Goal: Task Accomplishment & Management: Manage account settings

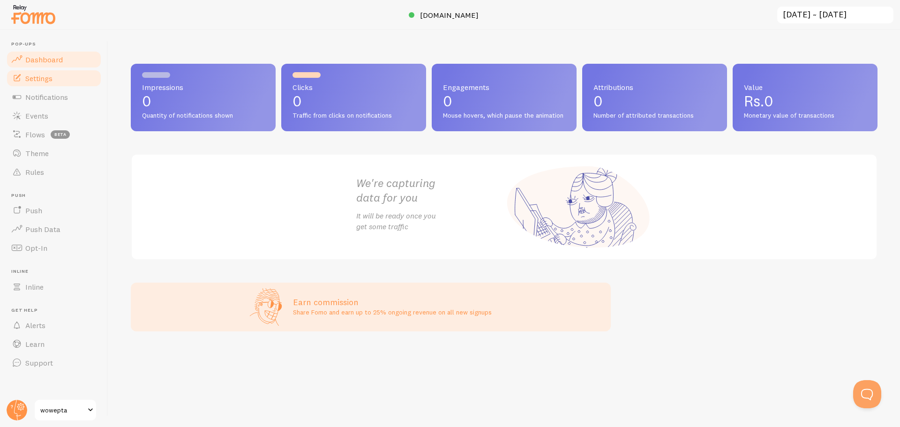
click at [67, 80] on link "Settings" at bounding box center [54, 78] width 97 height 19
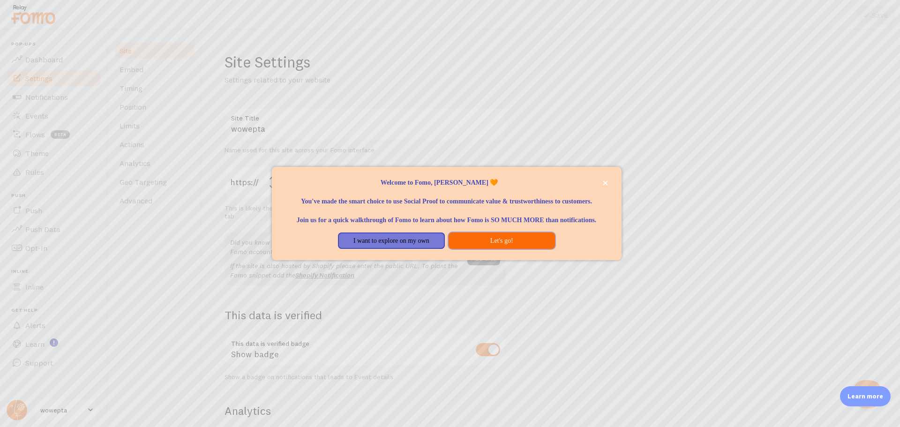
click at [503, 249] on button "Let's go!" at bounding box center [502, 241] width 106 height 17
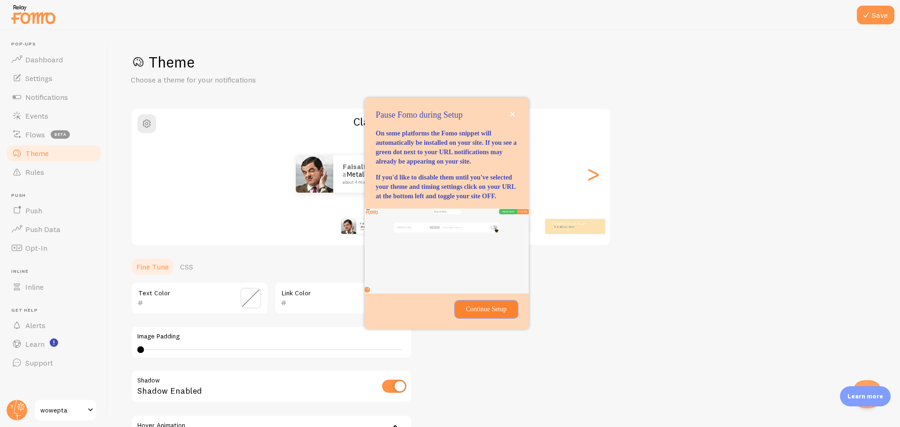
click at [496, 314] on p "Continue Setup" at bounding box center [486, 309] width 51 height 9
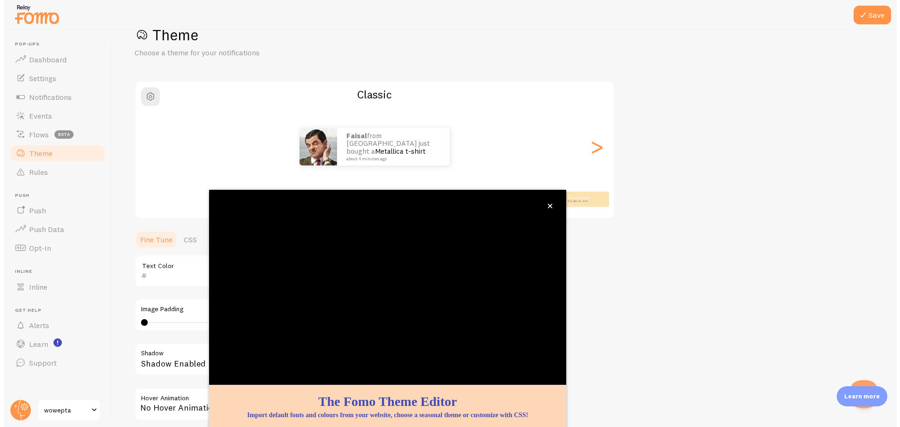
scroll to position [38, 0]
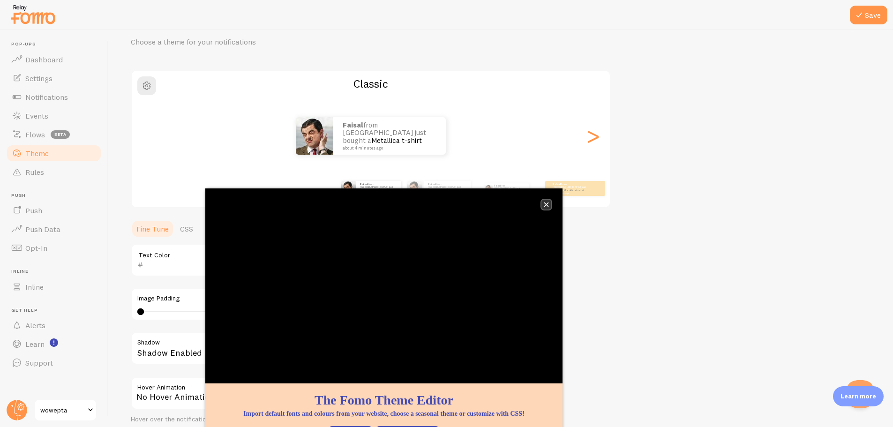
click at [546, 203] on icon "close," at bounding box center [546, 204] width 5 height 5
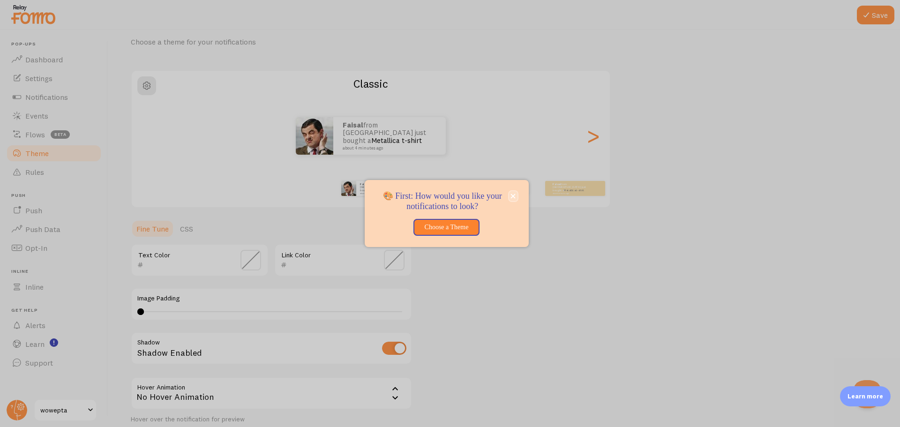
click at [513, 201] on button "close," at bounding box center [513, 196] width 8 height 10
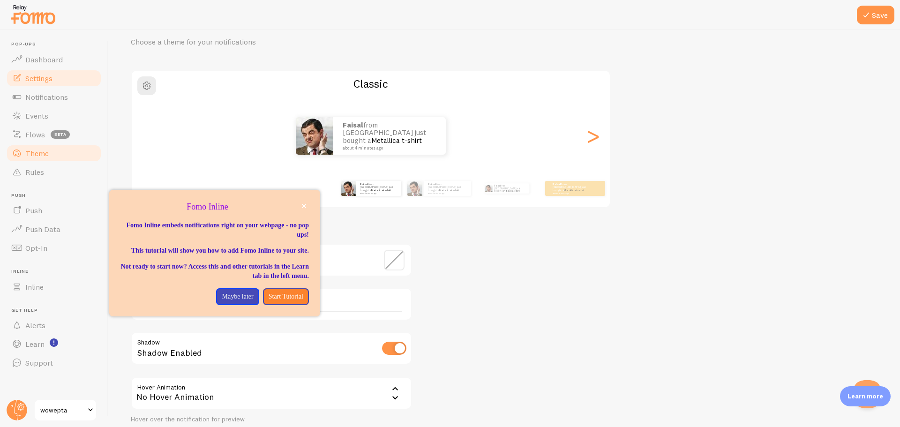
click at [45, 82] on span "Settings" at bounding box center [38, 78] width 27 height 9
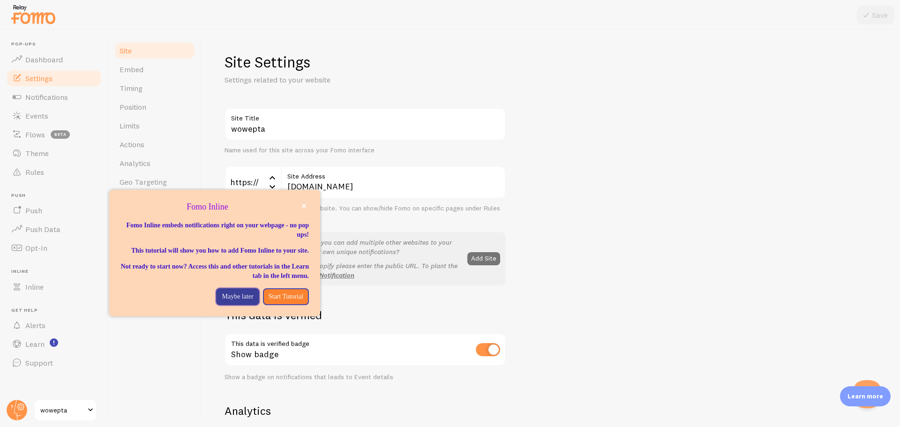
click at [234, 305] on button "Maybe later" at bounding box center [237, 296] width 43 height 17
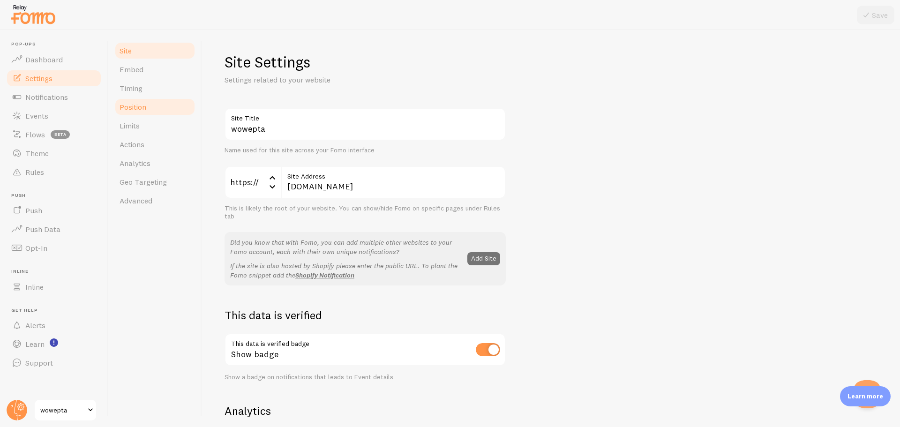
click at [158, 108] on link "Position" at bounding box center [155, 107] width 82 height 19
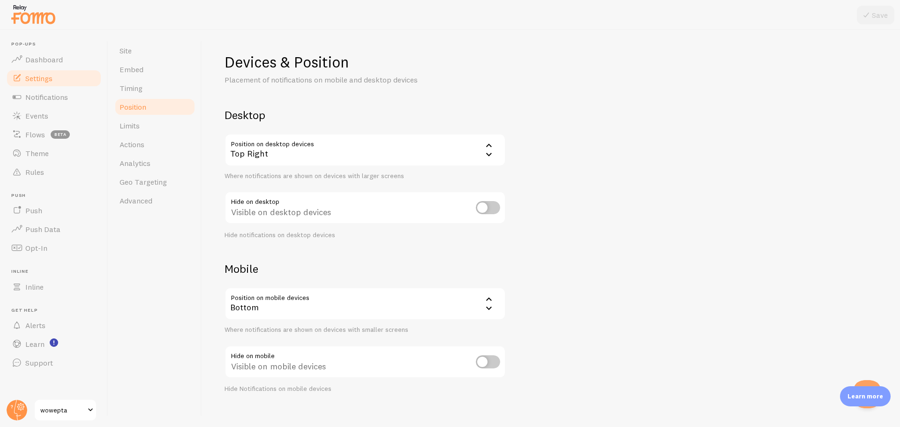
scroll to position [11, 0]
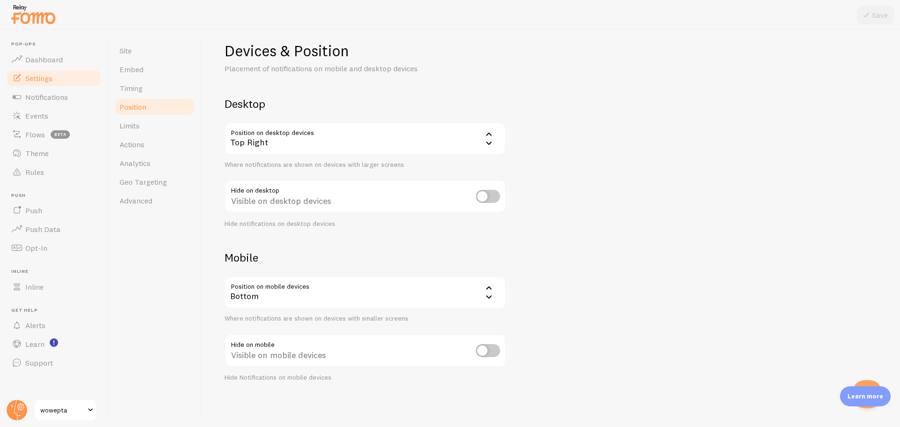
click at [317, 293] on div "Bottom" at bounding box center [365, 292] width 281 height 33
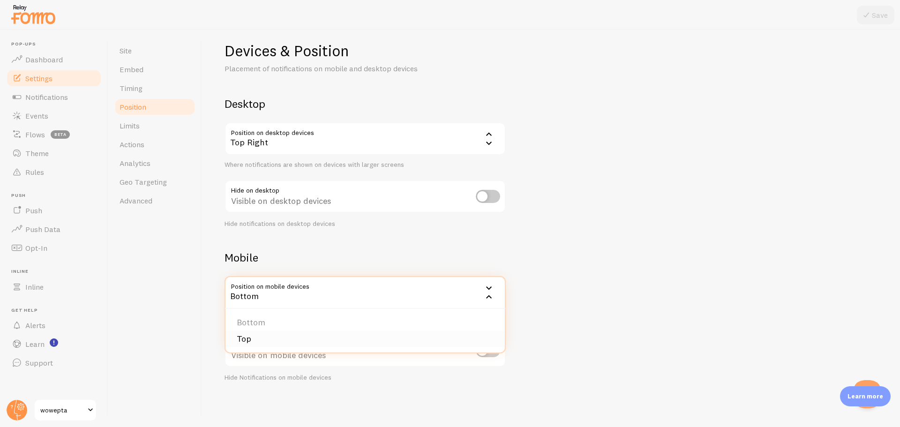
click at [297, 337] on li "Top" at bounding box center [366, 339] width 280 height 16
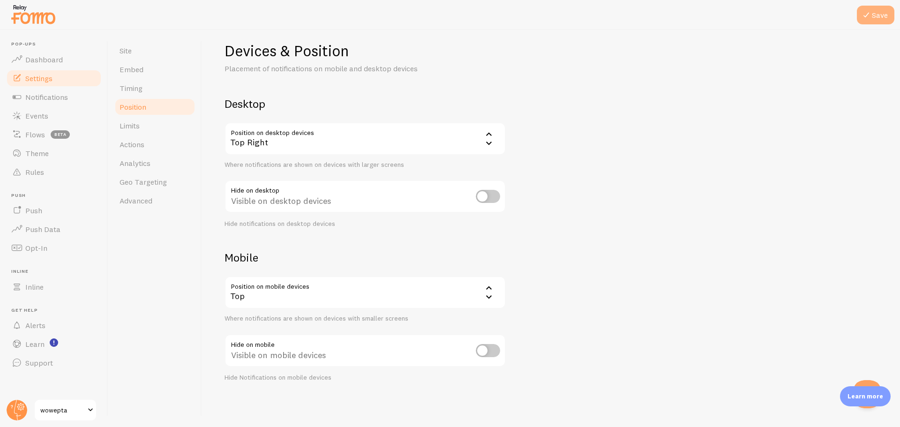
click at [875, 24] on button "Save" at bounding box center [876, 15] width 38 height 19
click at [51, 120] on link "Events" at bounding box center [54, 115] width 97 height 19
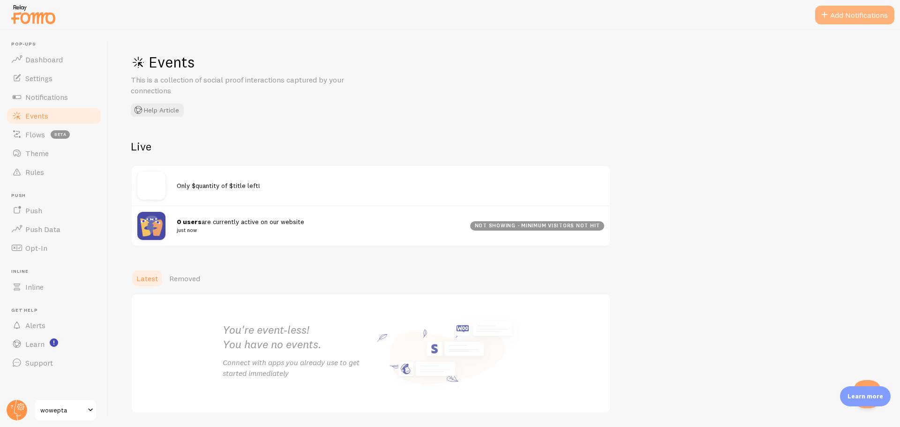
click at [861, 17] on button "Add Notifications" at bounding box center [855, 15] width 79 height 19
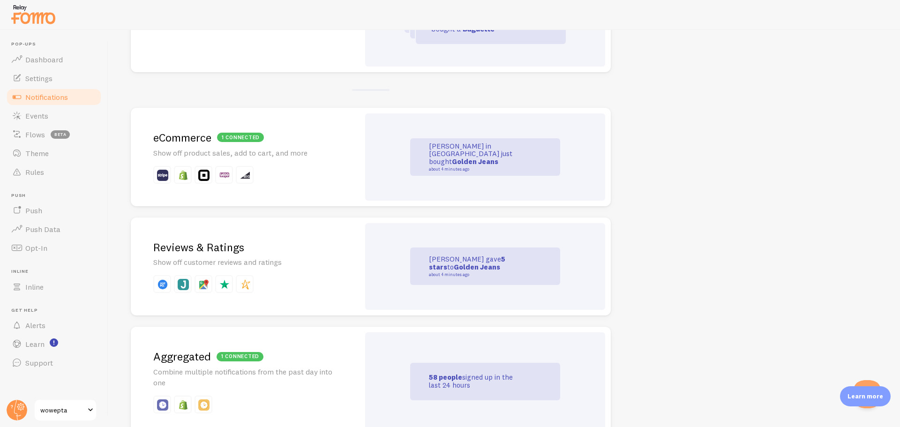
scroll to position [105, 0]
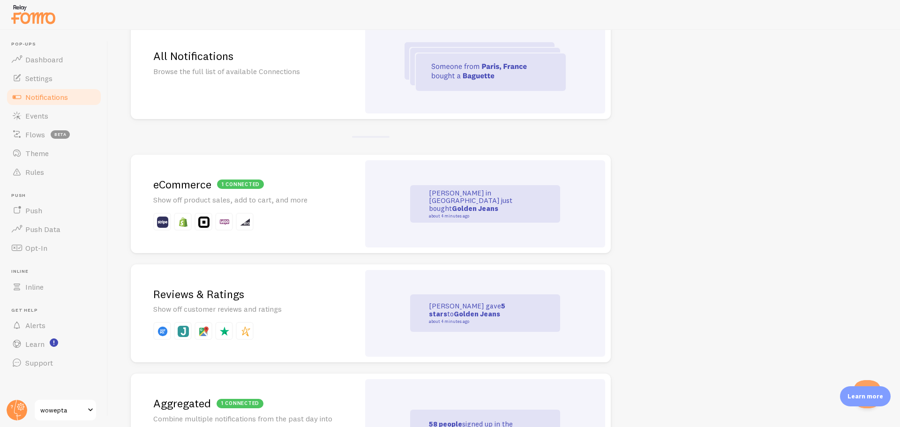
click at [296, 214] on p at bounding box center [245, 222] width 184 height 18
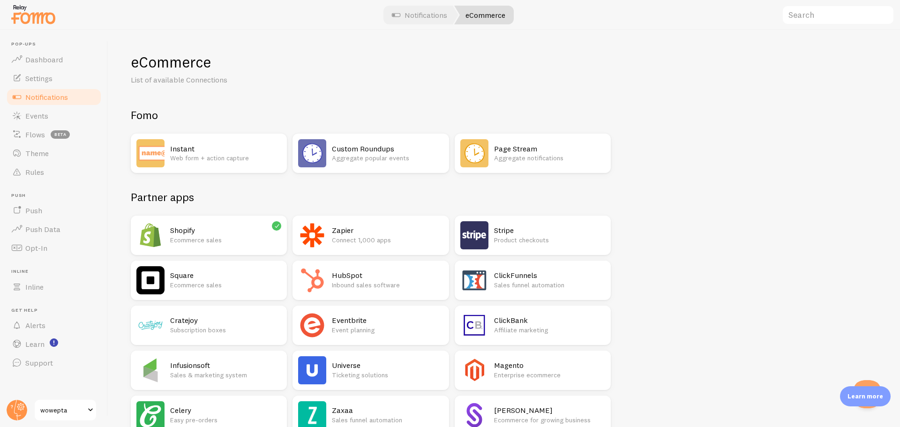
click at [254, 229] on h2 "Shopify" at bounding box center [225, 231] width 111 height 10
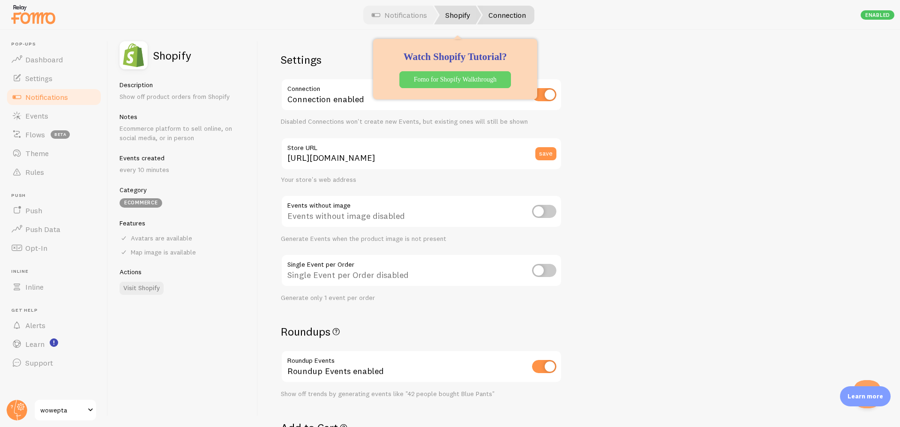
click at [459, 17] on link "Shopify" at bounding box center [457, 15] width 47 height 19
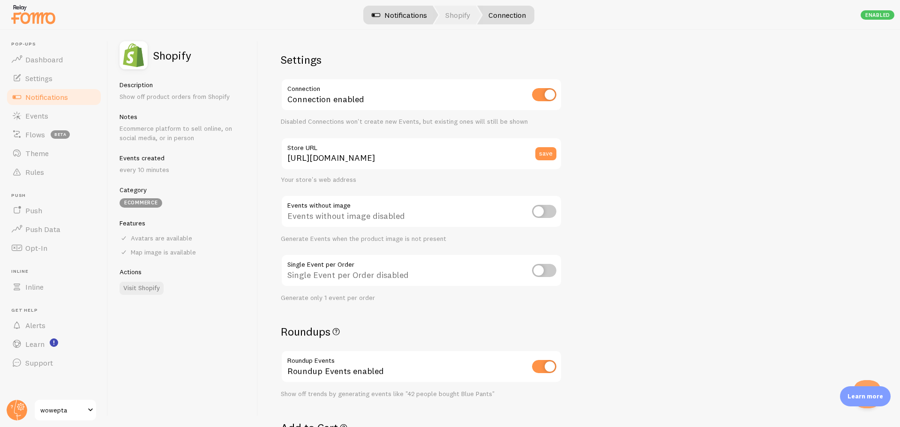
click at [417, 15] on link "Notifications" at bounding box center [400, 15] width 78 height 19
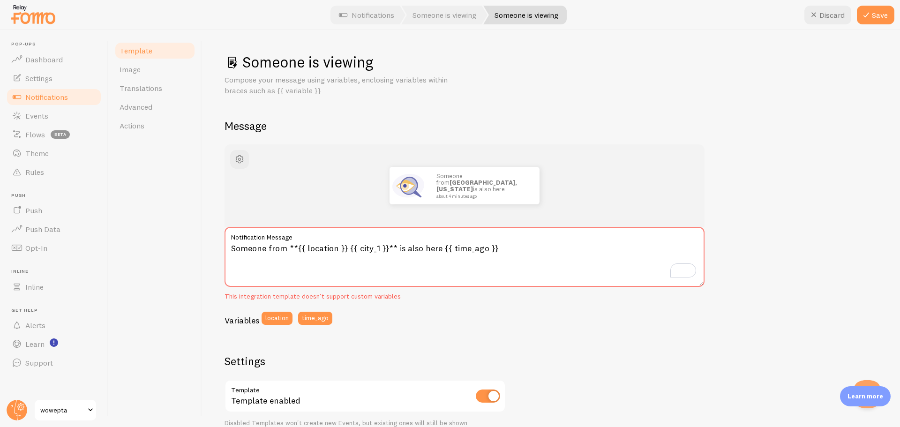
click at [375, 249] on textarea "Someone from **{{ location }} {{ city_1 }}** is also here {{ time_ago }}" at bounding box center [465, 257] width 480 height 60
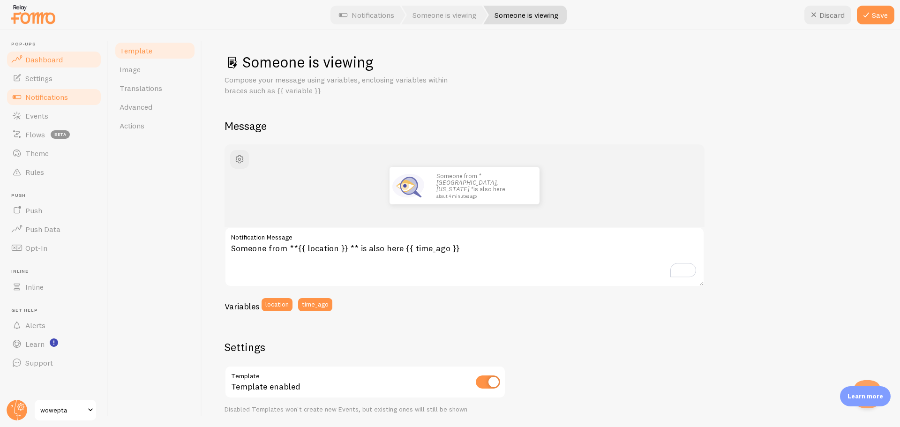
type textarea "Someone from **{{ location }} ** is also here {{ time_ago }}"
click at [62, 56] on link "Dashboard" at bounding box center [54, 59] width 97 height 19
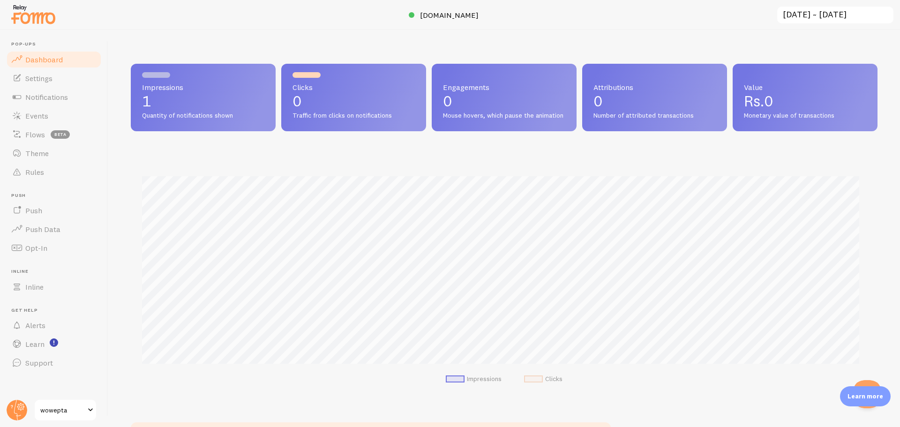
scroll to position [246, 740]
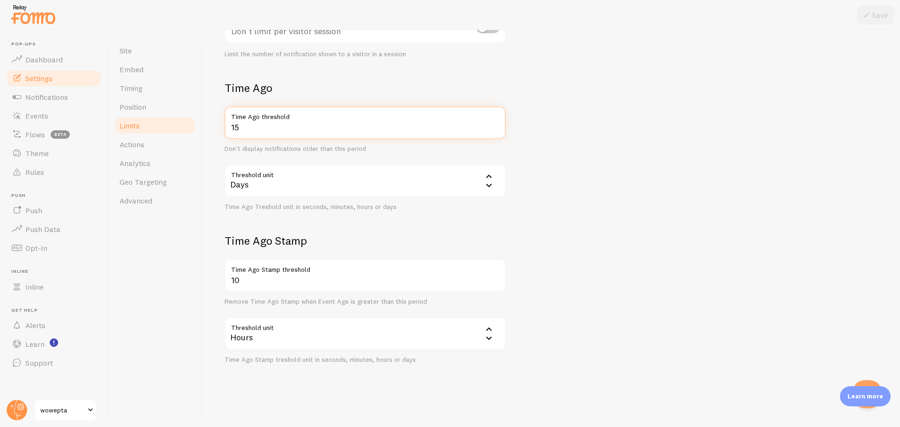
click at [286, 130] on input "15" at bounding box center [365, 122] width 281 height 33
click at [283, 181] on div "Days" at bounding box center [365, 181] width 281 height 33
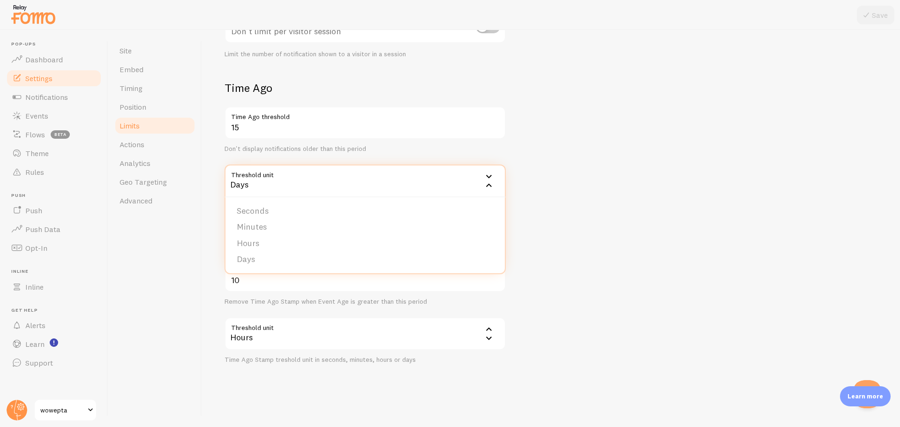
click at [283, 181] on div "Days" at bounding box center [365, 181] width 281 height 33
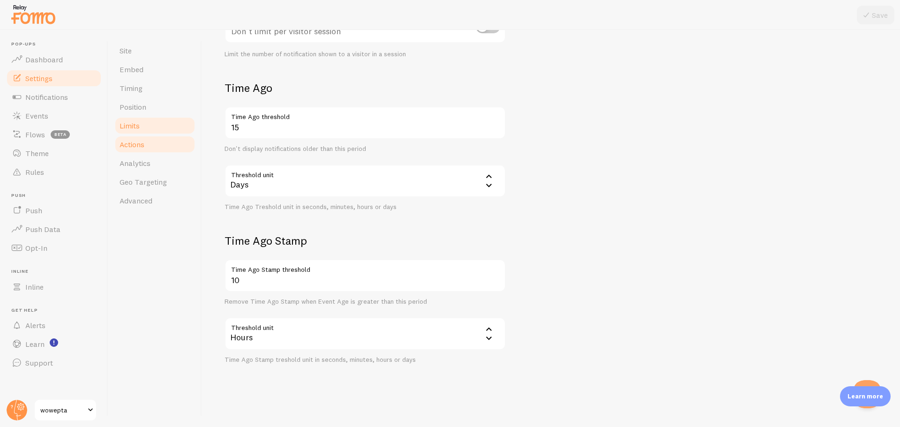
click at [157, 144] on link "Actions" at bounding box center [155, 144] width 82 height 19
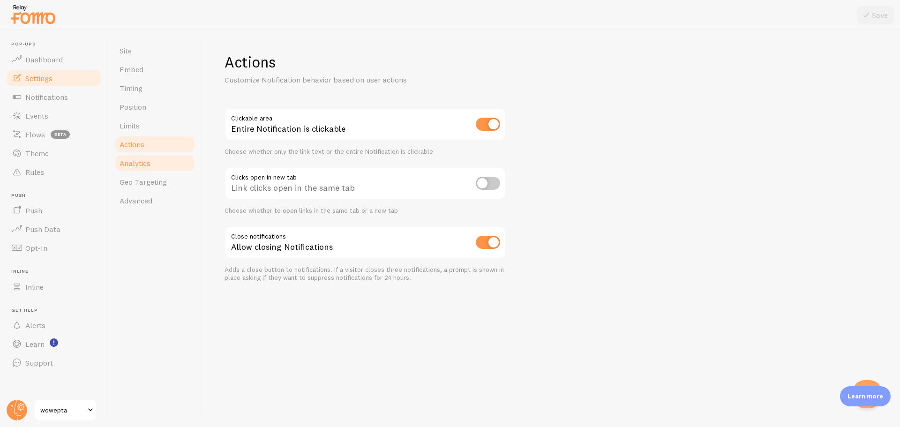
click at [159, 166] on link "Analytics" at bounding box center [155, 163] width 82 height 19
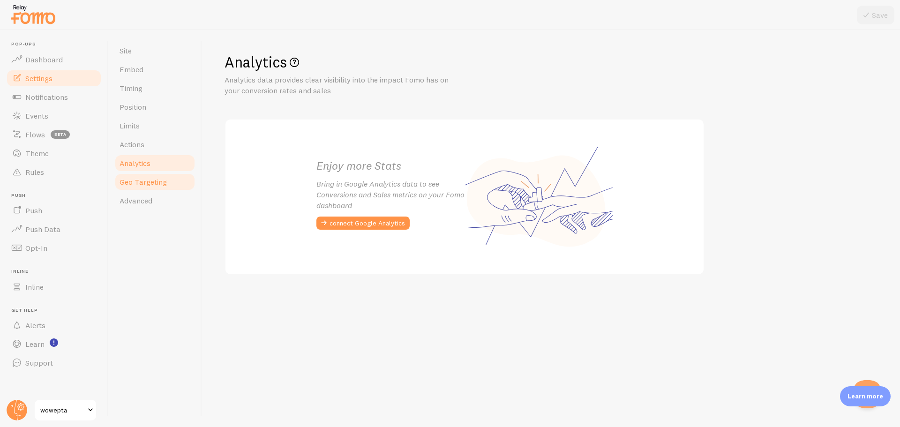
click at [159, 182] on span "Geo Targeting" at bounding box center [143, 181] width 47 height 9
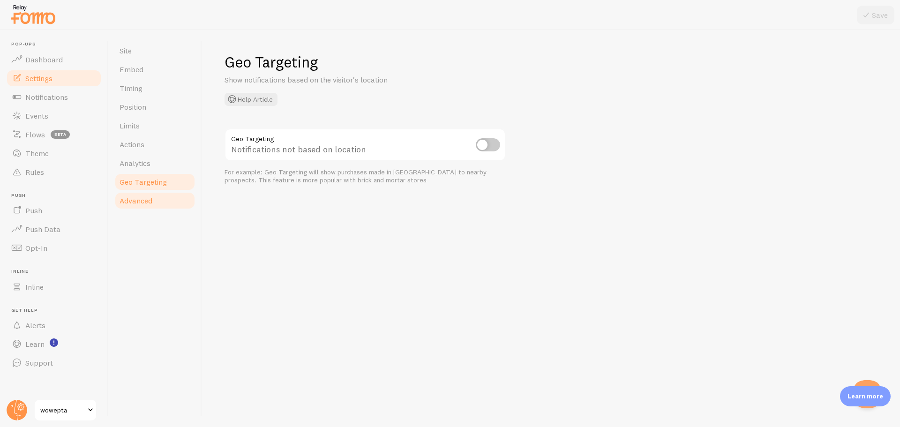
click at [158, 195] on link "Advanced" at bounding box center [155, 200] width 82 height 19
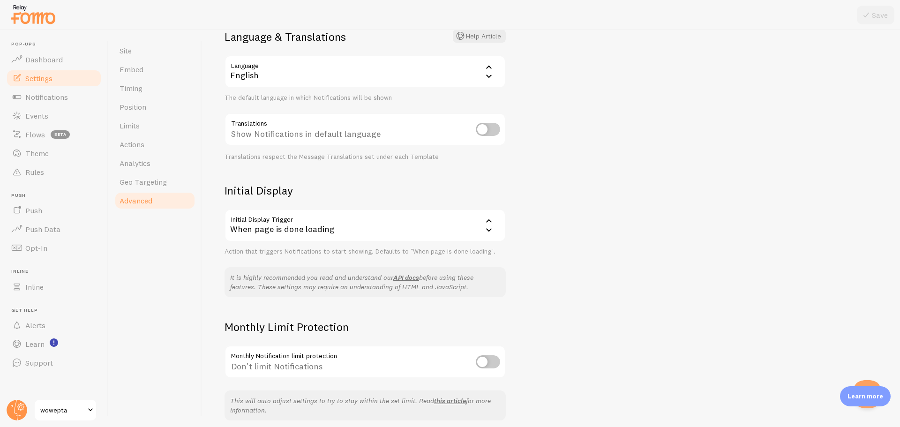
scroll to position [117, 0]
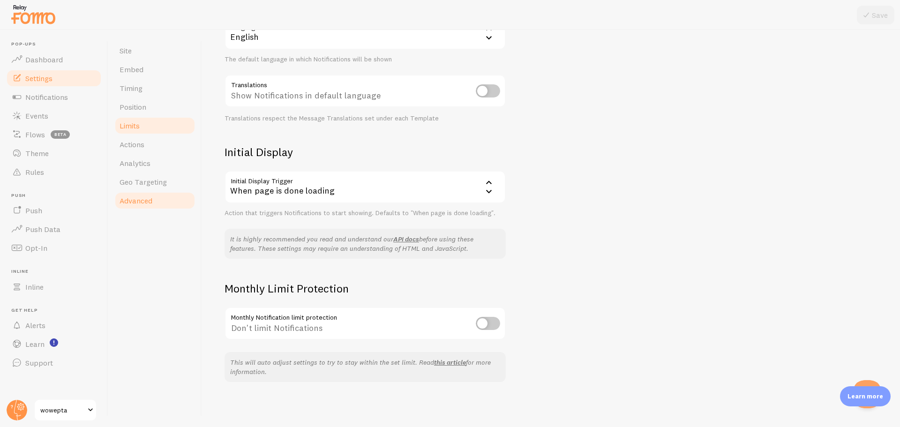
click at [147, 119] on link "Limits" at bounding box center [155, 125] width 82 height 19
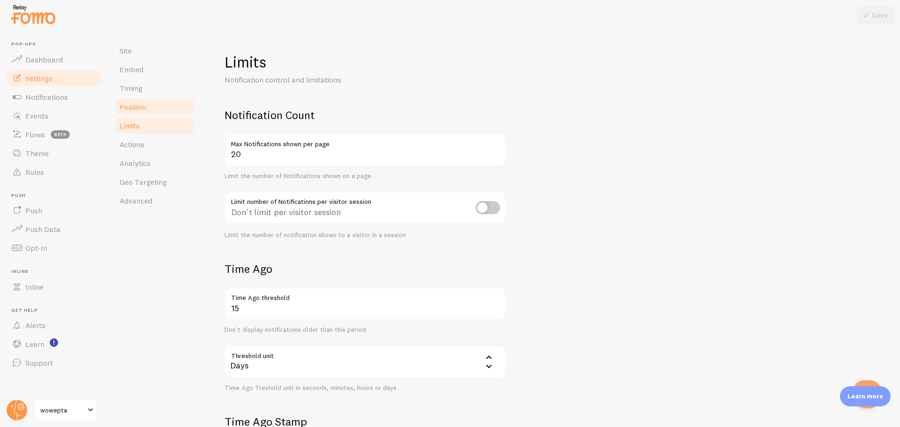
click at [150, 107] on link "Position" at bounding box center [155, 107] width 82 height 19
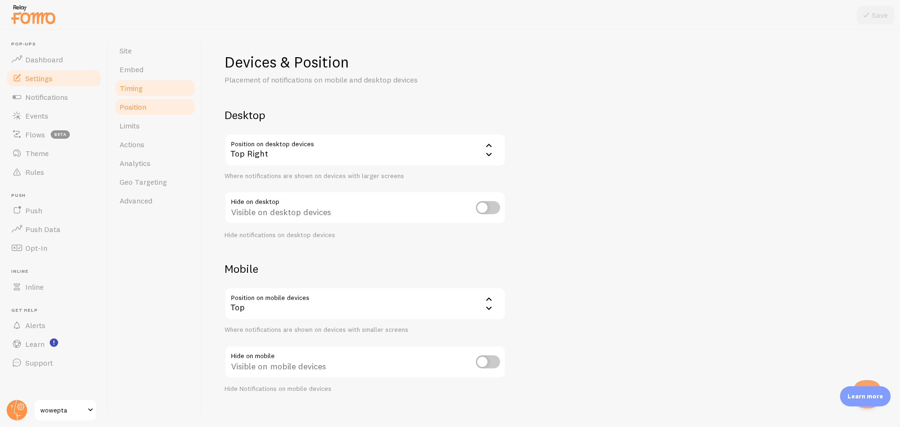
click at [155, 91] on link "Timing" at bounding box center [155, 88] width 82 height 19
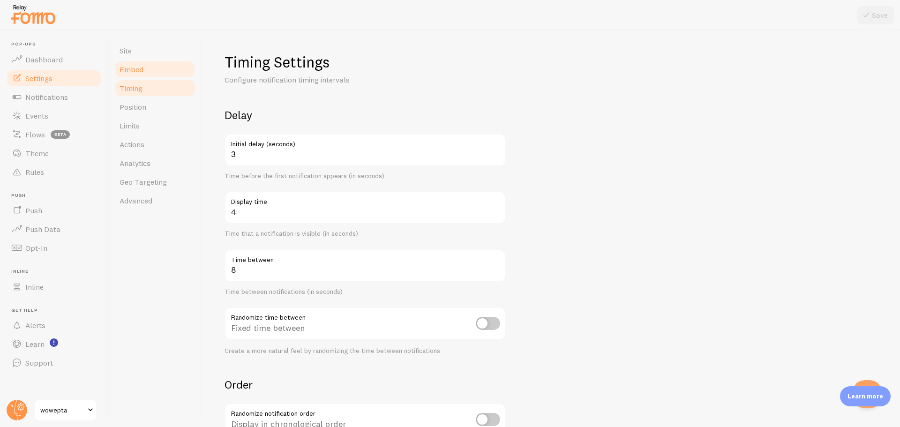
click at [158, 71] on link "Embed" at bounding box center [155, 69] width 82 height 19
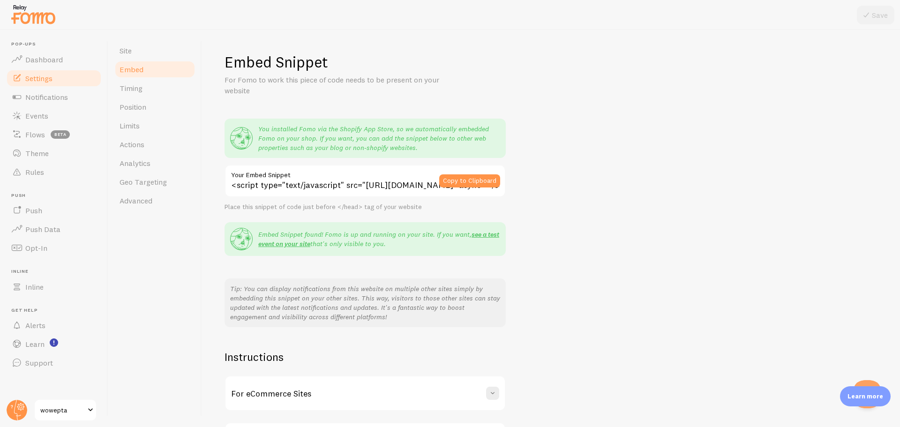
scroll to position [76, 0]
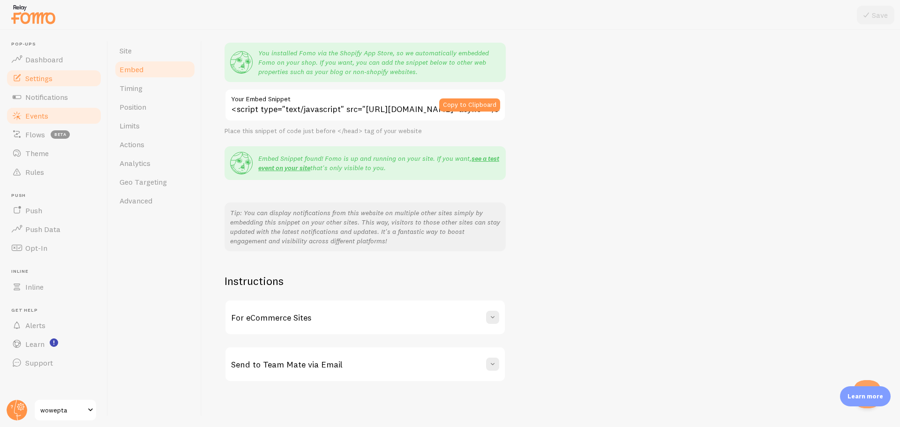
click at [50, 114] on link "Events" at bounding box center [54, 115] width 97 height 19
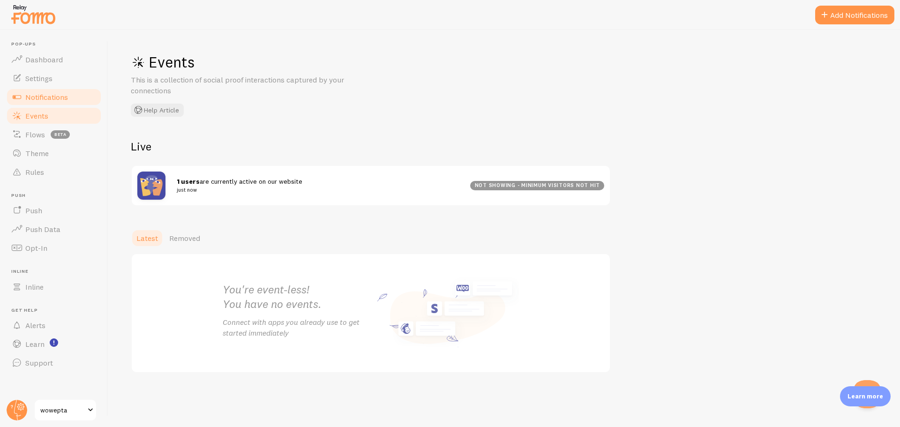
click at [50, 100] on span "Notifications" at bounding box center [46, 96] width 43 height 9
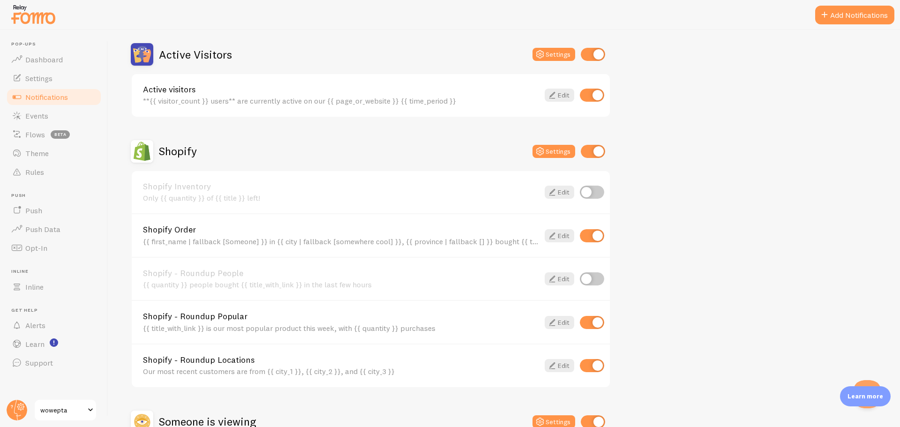
scroll to position [231, 0]
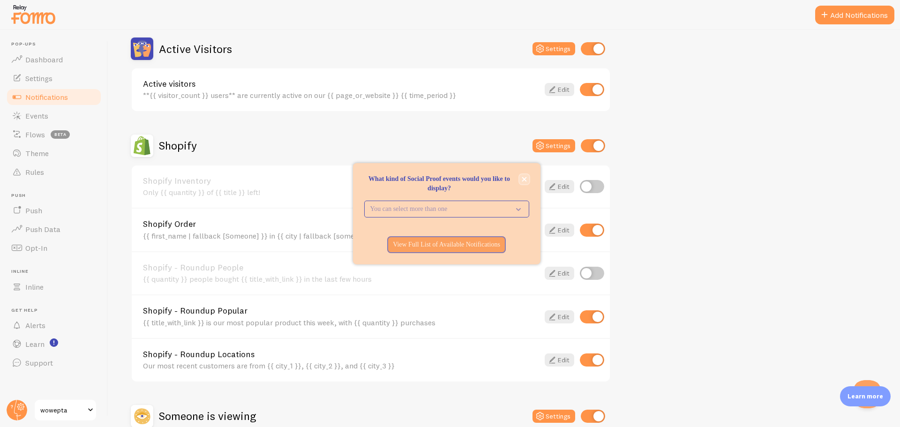
click at [527, 179] on icon "close," at bounding box center [524, 179] width 5 height 5
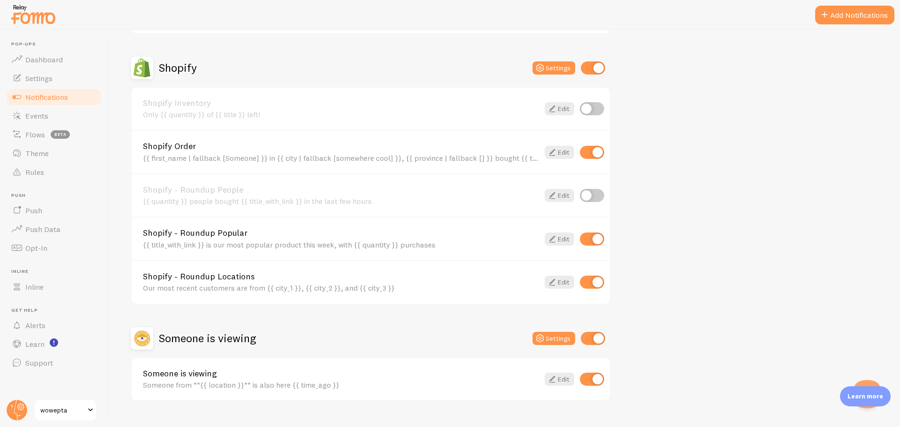
scroll to position [328, 0]
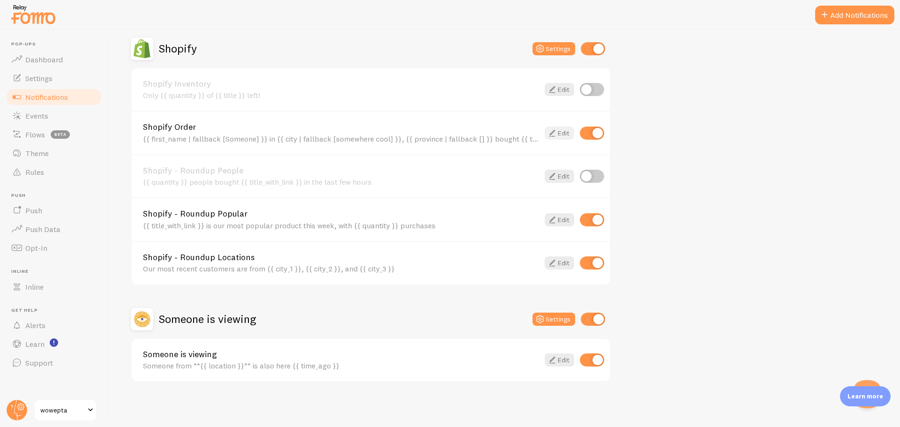
click at [567, 136] on link "Edit" at bounding box center [560, 133] width 30 height 13
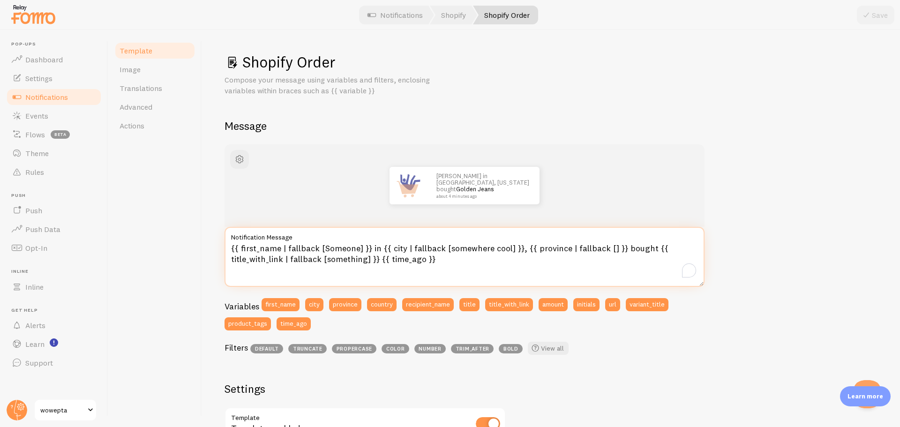
drag, startPoint x: 434, startPoint y: 265, endPoint x: 224, endPoint y: 242, distance: 211.4
click at [224, 242] on div "Shopify Order Compose your message using variables and filters, enclosing varia…" at bounding box center [551, 228] width 698 height 397
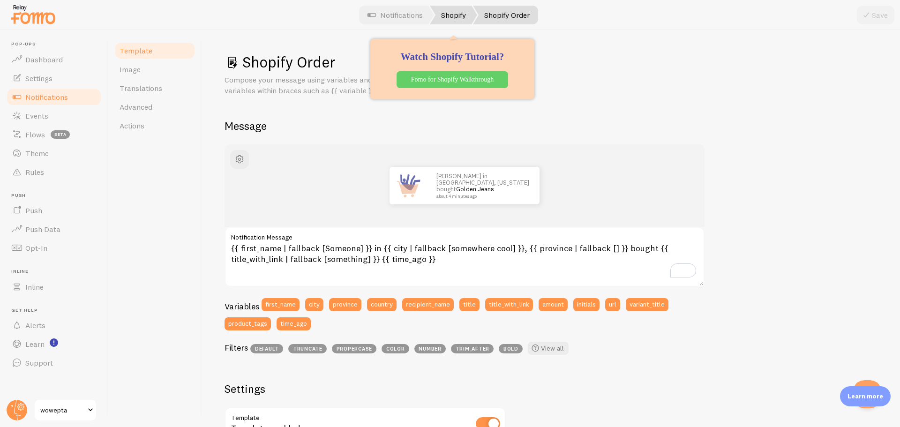
click at [462, 12] on link "Shopify" at bounding box center [453, 15] width 47 height 19
